Goal: Information Seeking & Learning: Learn about a topic

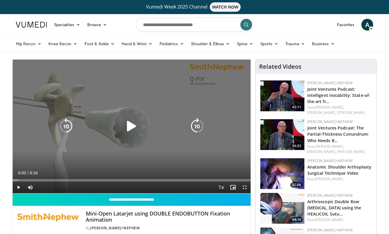
click at [128, 125] on icon "Video Player" at bounding box center [131, 126] width 16 height 16
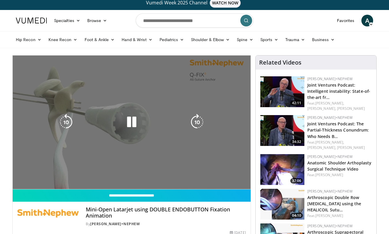
scroll to position [6, 0]
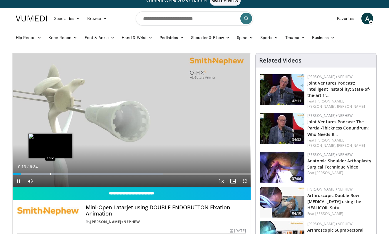
click at [51, 174] on div "Progress Bar" at bounding box center [50, 174] width 1 height 2
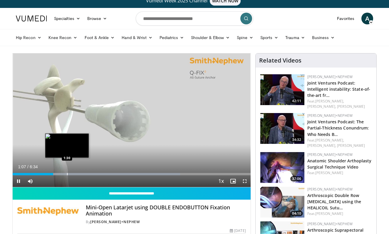
click at [67, 175] on div "Progress Bar" at bounding box center [67, 174] width 1 height 2
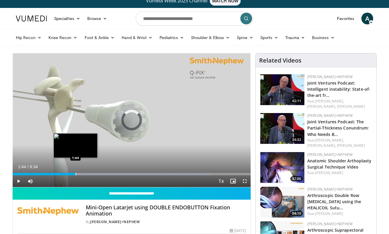
click at [76, 175] on div "Progress Bar" at bounding box center [76, 174] width 1 height 2
click at [84, 174] on div "Progress Bar" at bounding box center [83, 174] width 1 height 2
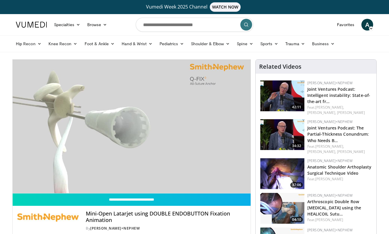
scroll to position [0, 0]
click at [341, 26] on link "Favorites" at bounding box center [346, 25] width 24 height 12
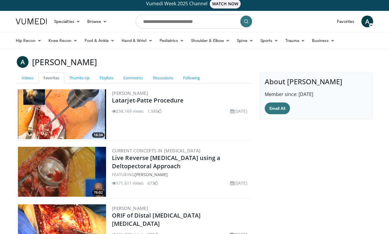
scroll to position [4, 0]
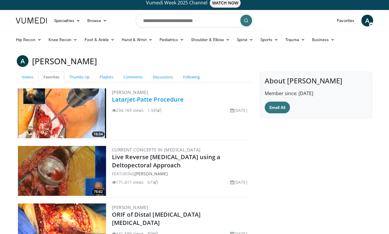
click at [151, 100] on link "Latarjet-Patte Procedure" at bounding box center [148, 100] width 72 height 8
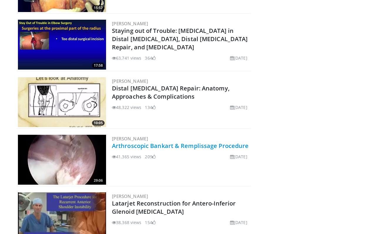
scroll to position [470, 0]
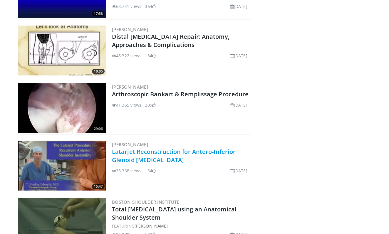
click at [148, 153] on link "Latarjet Reconstruction for Antero-Inferior Glenoid [MEDICAL_DATA]" at bounding box center [174, 156] width 124 height 16
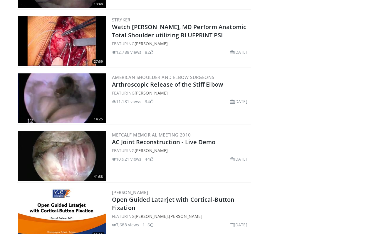
scroll to position [1601, 0]
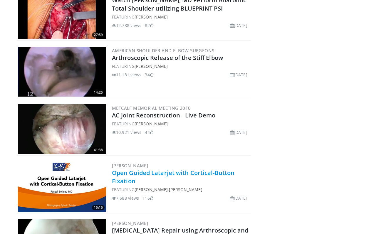
click at [154, 172] on link "Open Guided Latarjet with Cortical-Button Fixation" at bounding box center [173, 177] width 123 height 16
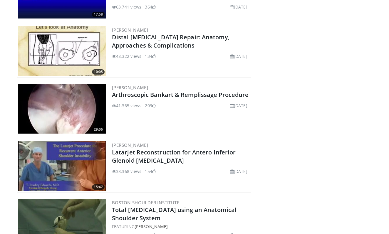
scroll to position [469, 0]
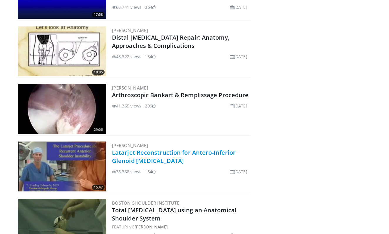
click at [131, 155] on link "Latarjet Reconstruction for Antero-Inferior Glenoid [MEDICAL_DATA]" at bounding box center [174, 157] width 124 height 16
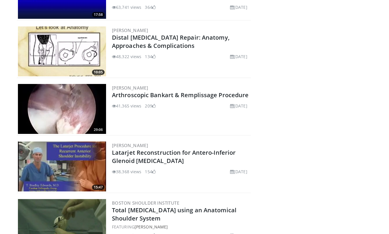
click at [85, 158] on img at bounding box center [62, 167] width 88 height 50
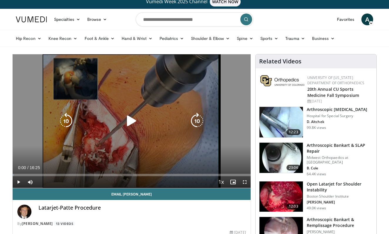
scroll to position [6, 0]
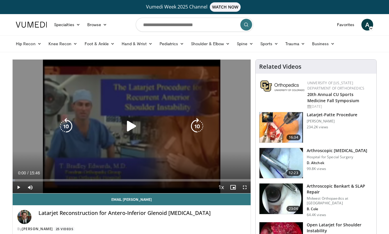
click at [131, 121] on icon "Video Player" at bounding box center [131, 126] width 16 height 16
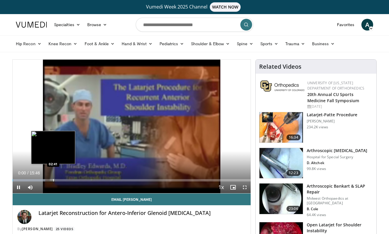
click at [53, 179] on div "Progress Bar" at bounding box center [53, 180] width 1 height 2
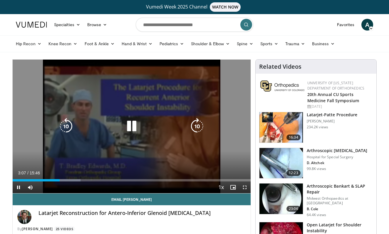
click at [72, 180] on video-js "**********" at bounding box center [132, 127] width 238 height 134
click at [135, 126] on icon "Video Player" at bounding box center [131, 126] width 16 height 16
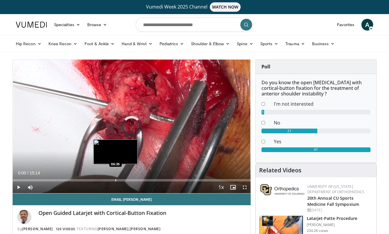
click at [116, 180] on div "Progress Bar" at bounding box center [116, 180] width 1 height 2
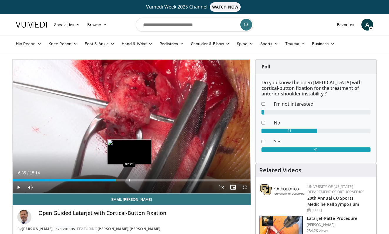
click at [129, 180] on div "Progress Bar" at bounding box center [129, 180] width 1 height 2
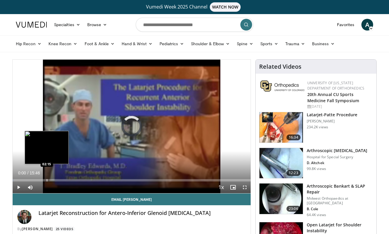
click at [47, 179] on div "Progress Bar" at bounding box center [47, 180] width 1 height 2
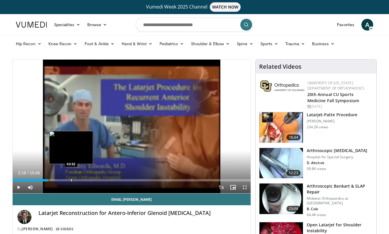
click at [71, 180] on div "Progress Bar" at bounding box center [71, 180] width 1 height 2
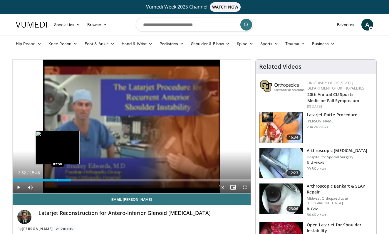
click at [58, 180] on div "Progress Bar" at bounding box center [58, 180] width 1 height 2
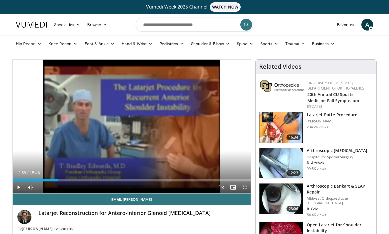
click at [20, 187] on span "Video Player" at bounding box center [19, 188] width 12 height 12
click at [19, 185] on span "Video Player" at bounding box center [19, 188] width 12 height 12
